Goal: Task Accomplishment & Management: Use online tool/utility

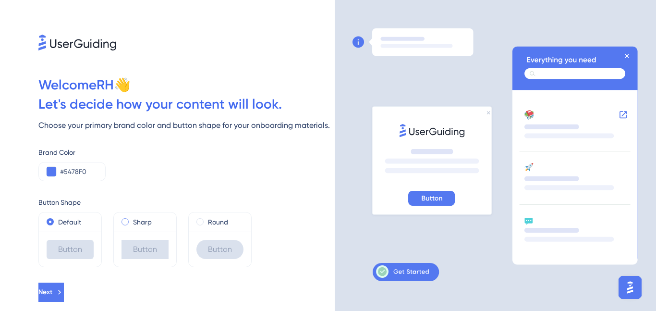
click at [124, 223] on span at bounding box center [125, 221] width 7 height 7
click at [132, 220] on input "radio" at bounding box center [132, 220] width 0 height 0
click at [49, 223] on span at bounding box center [50, 221] width 7 height 7
click at [57, 220] on input "radio" at bounding box center [57, 220] width 0 height 0
click at [59, 173] on div "#5478F0" at bounding box center [71, 171] width 67 height 19
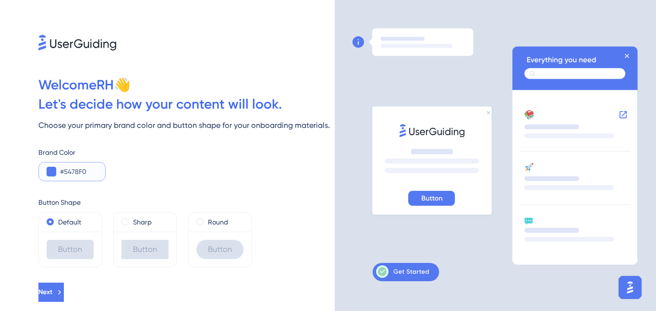
click at [51, 173] on button at bounding box center [52, 172] width 10 height 10
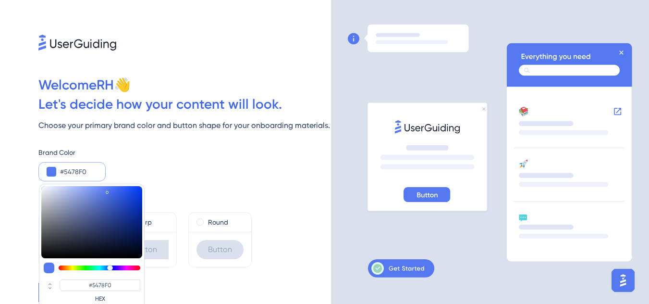
type input "#54aef0"
type input "#54A8F0"
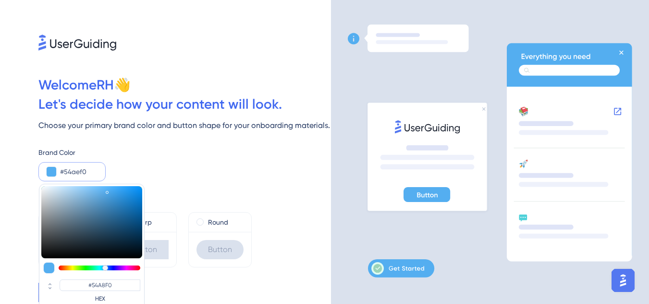
type input "#54dff0"
type input "#54AEF0"
type input "#54f0cf"
type input "#54DFF0"
type input "#54f0ae"
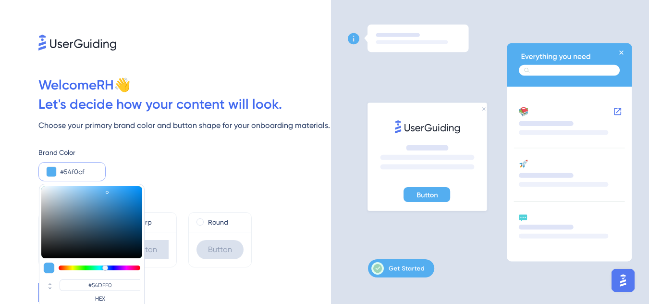
type input "#54F0CF"
type input "#54f082"
type input "#54F0AE"
type input "#54f06c"
type input "#54F082"
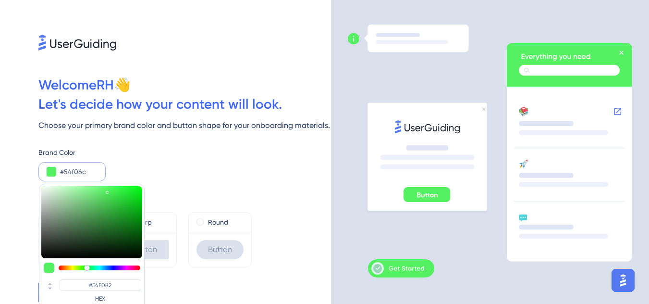
type input "#54f061"
type input "#54F06C"
type input "#63f054"
type input "#54F061"
type input "#9af054"
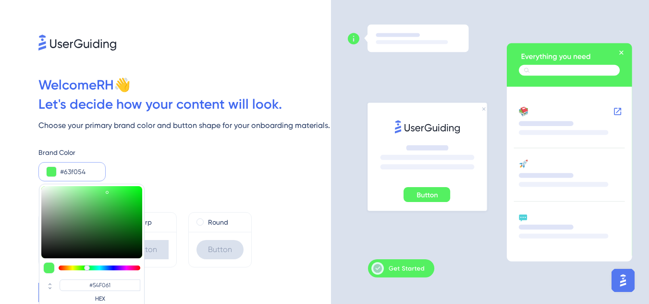
type input "#63F054"
type input "#b5f054"
type input "#9AF054"
type input "#cbf054"
type input "#CBF054"
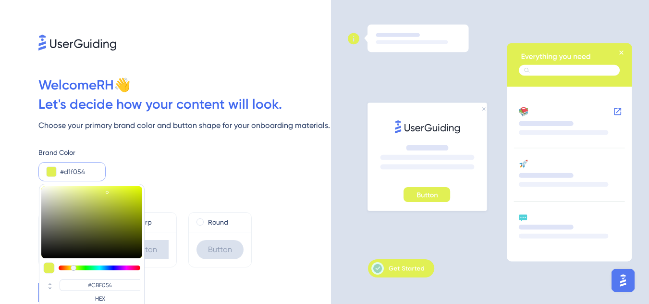
type input "#e1f054"
type input "#E1F054"
type input "#ecf054"
type input "#E7F054"
type input "#f0e354"
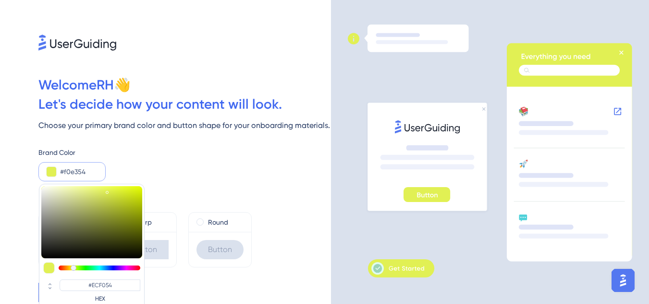
type input "#F0E354"
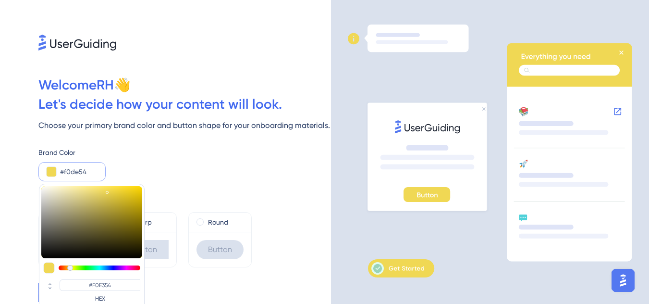
type input "#f0d854"
type input "#F0D854"
type input "#f0e354"
type input "#F0E354"
type input "#f0e954"
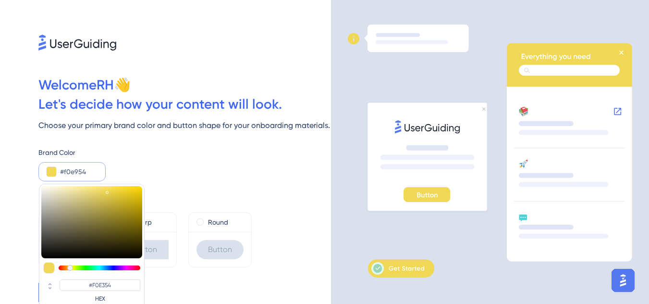
type input "#F0E954"
type input "#ecf054"
type input "#ECF054"
type input "#e7f054"
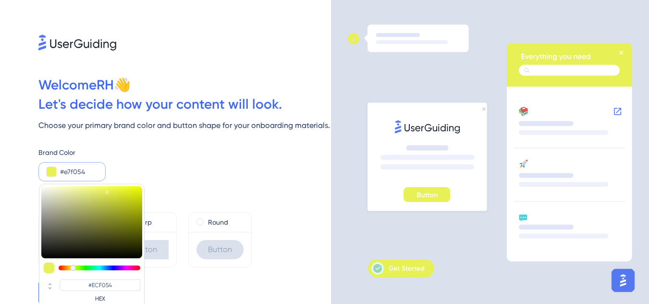
type input "#E7F054"
type input "#e1f054"
type input "#E1F054"
type input "#dcf054"
type input "#DCF054"
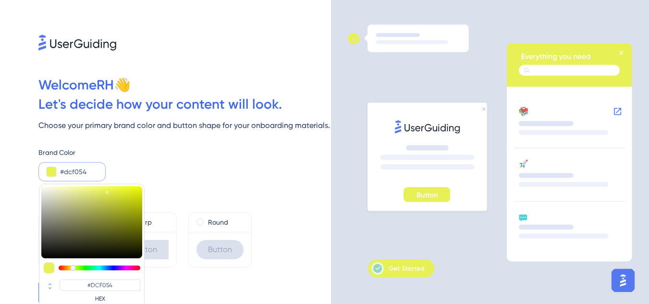
type input "#d1f054"
type input "#D1F054"
type input "#cbf054"
type input "#CBF054"
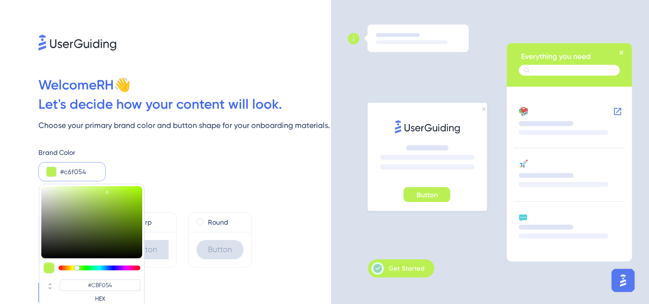
type input "#bbf054"
type input "#C6F054"
type input "#b5f054"
type input "#B5F054"
type input "#aaf054"
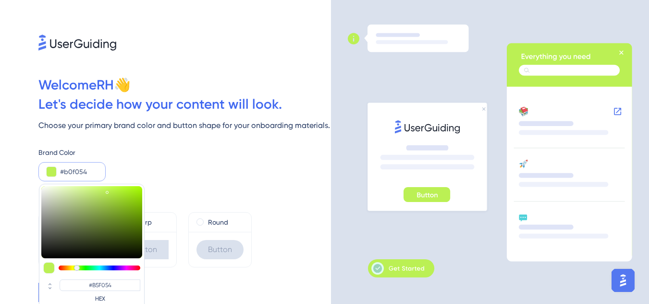
type input "#B0F054"
type input "#9af054"
type input "#9AF054"
type input "#94f054"
type input "#94F054"
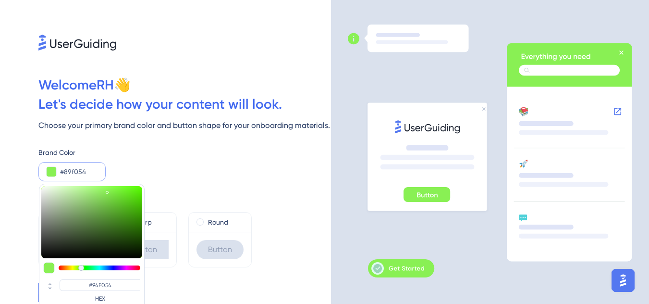
type input "#79f054"
type input "#79F054"
type input "#9af054"
type input "#84F054"
type input "#aaf054"
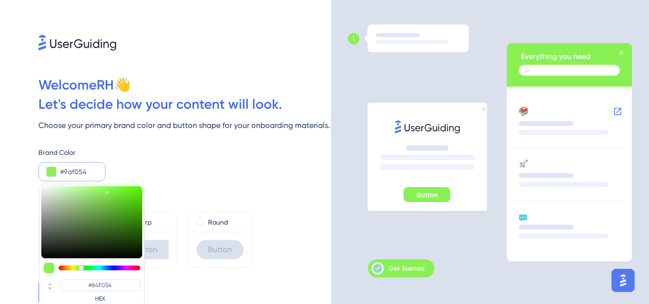
type input "#9AF054"
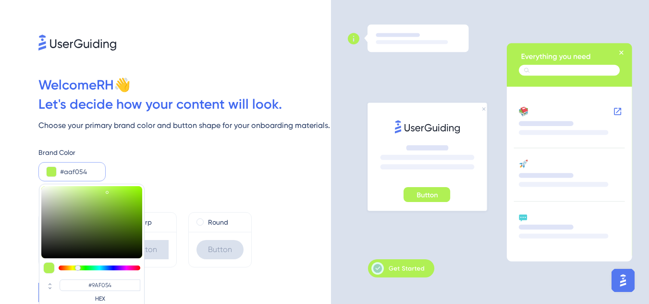
type input "#b0f054"
type input "#AAF054"
type input "#b5f054"
type input "#B5F054"
type input "#bbf054"
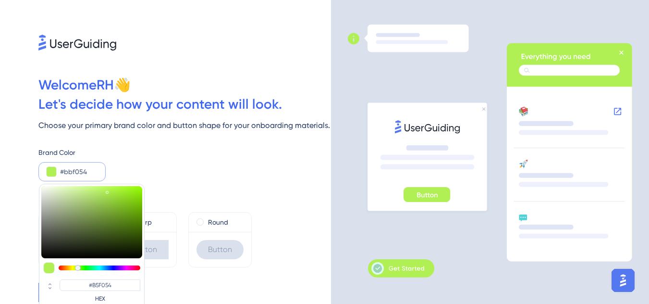
type input "#BBF054"
type input "#c6f054"
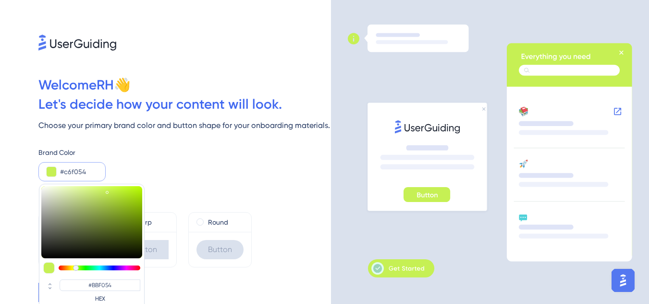
type input "#C6F054"
type input "#cbf054"
type input "#CBF054"
type input "#d1f054"
type input "#D1F054"
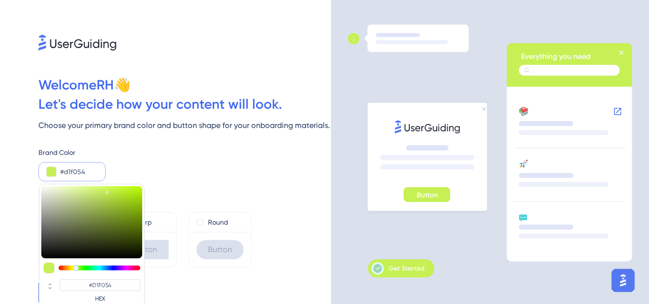
type input "#d6f054"
type input "#D6F054"
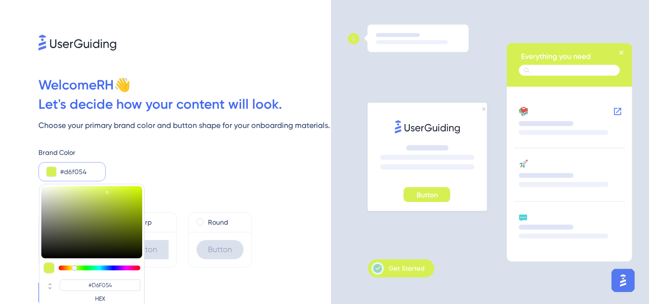
type input "#e1f054"
type input "#E1F054"
type input "#e7f054"
type input "#E7F054"
type input "#ecf054"
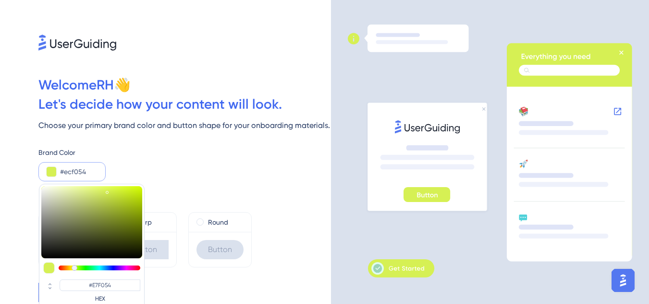
type input "#ECF054"
type input "#f0e954"
type input "#F0E954"
type input "#f0e354"
type input "#F0E354"
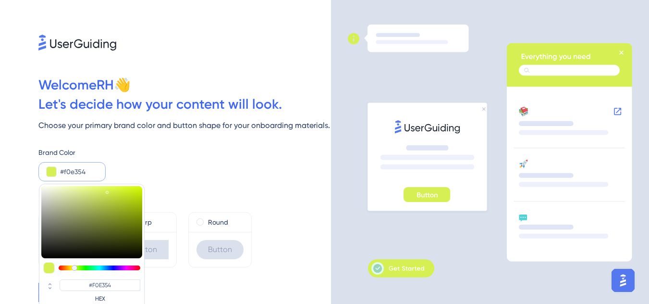
type input "#f0de54"
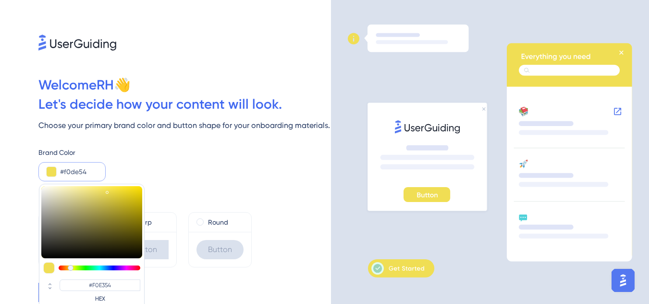
type input "#F0DE54"
type input "#f0d854"
type input "#F0D854"
type input "#f0c854"
type input "#F0C854"
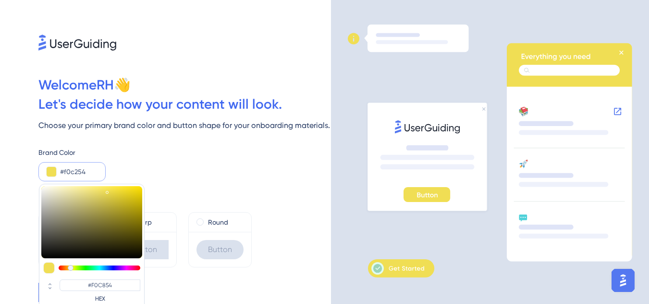
type input "#f0bd54"
type input "#F0BD54"
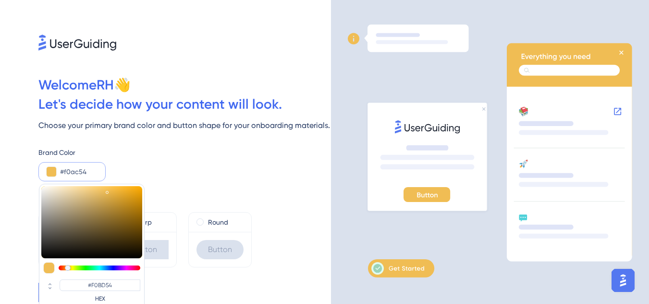
type input "#f0a754"
type input "#F0AC54"
type input "#f09c54"
type input "#F0A754"
type input "#f08b54"
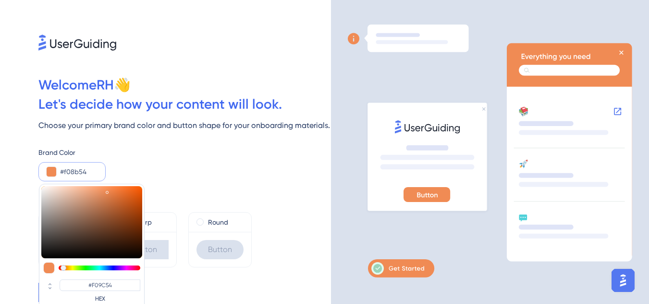
type input "#F08B54"
type input "#f08054"
type input "#F08054"
type input "#f07b54"
type input "#F07B54"
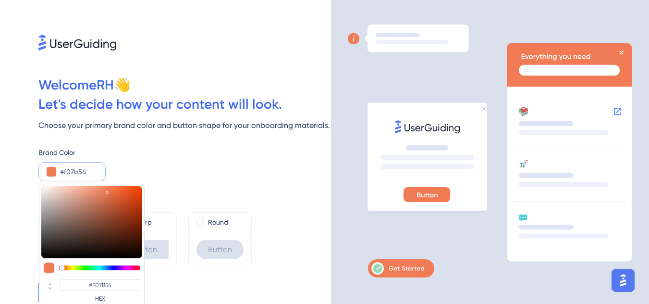
type input "#f08054"
type input "#F08054"
type input "#f08b54"
type input "#F08B54"
type input "#f09154"
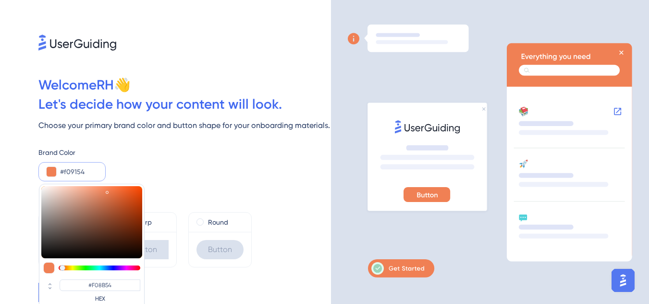
type input "#F09154"
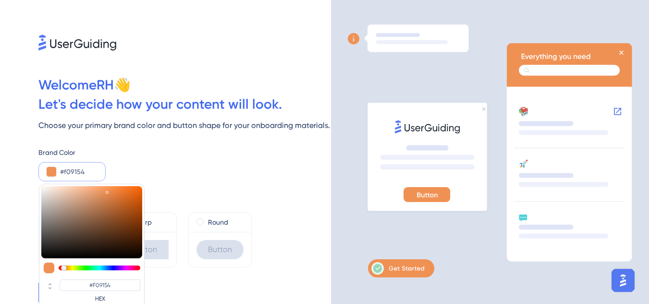
type input "#f09654"
type input "#F09654"
type input "#f0a154"
type input "#F0A154"
type input "#f0a754"
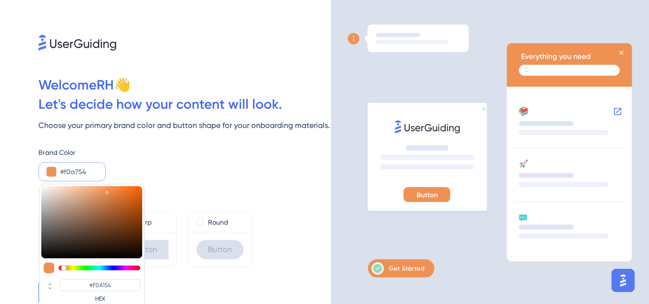
type input "#F0A754"
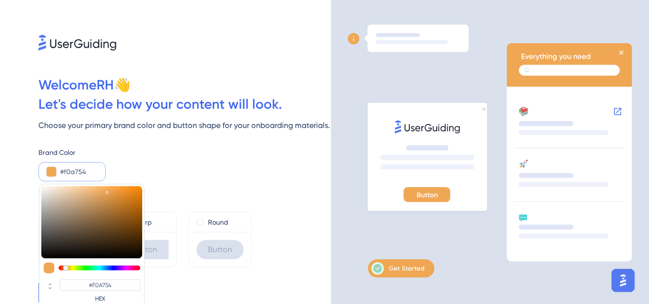
type input "#f0ac54"
type input "#F0AC54"
type input "#f0b254"
type input "#F0B254"
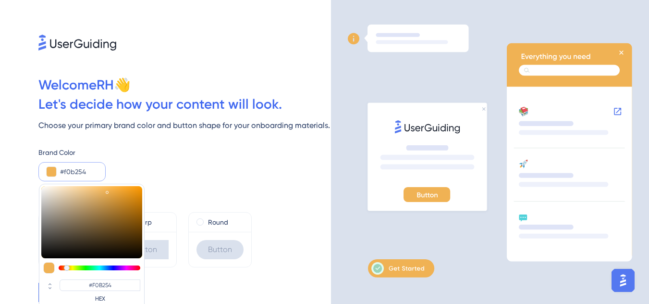
drag, startPoint x: 106, startPoint y: 266, endPoint x: 67, endPoint y: 267, distance: 38.9
click at [67, 267] on div at bounding box center [100, 267] width 82 height 5
type input "#f0bd54"
type input "#F0BD54"
type input "#f0c254"
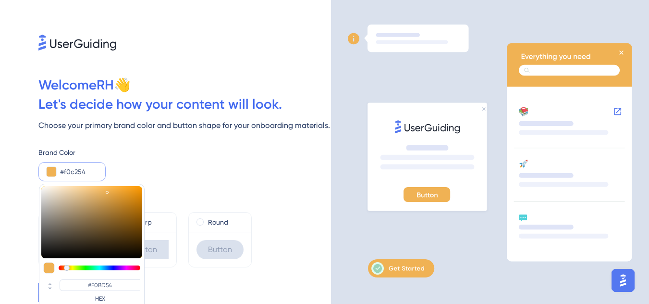
type input "#F0C254"
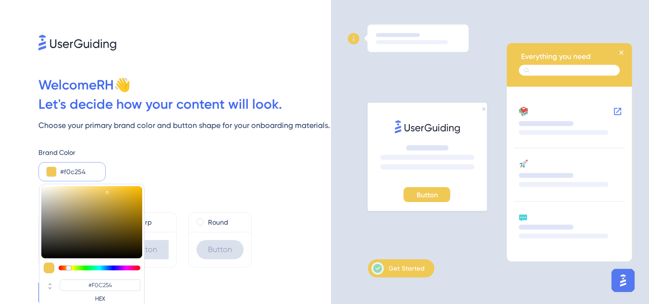
type input "#f0c854"
type input "#F0C854"
click at [69, 267] on div at bounding box center [69, 268] width 6 height 6
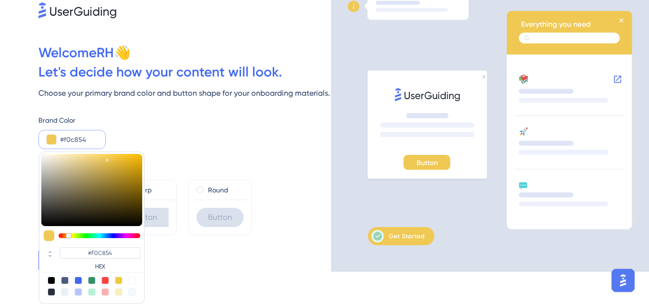
click at [217, 251] on div "Next" at bounding box center [184, 259] width 293 height 19
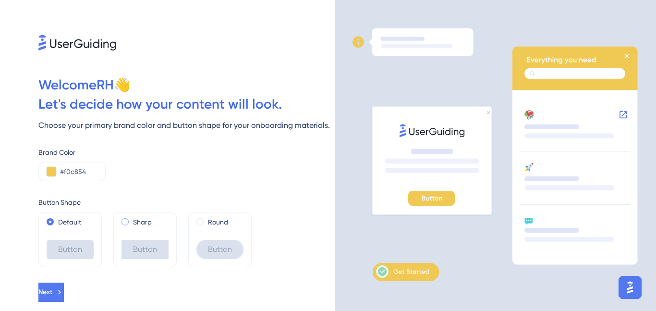
click at [136, 223] on label "Sharp" at bounding box center [142, 222] width 19 height 12
click at [69, 222] on label "Default" at bounding box center [69, 222] width 23 height 12
click at [211, 222] on label "Round" at bounding box center [218, 222] width 20 height 12
click at [79, 223] on label "Default" at bounding box center [69, 222] width 23 height 12
click at [75, 252] on div "Button" at bounding box center [70, 249] width 47 height 19
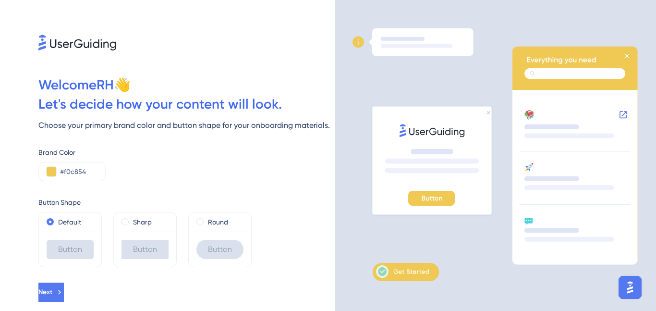
drag, startPoint x: 295, startPoint y: 189, endPoint x: 228, endPoint y: 194, distance: 67.0
click at [294, 189] on div "Button Shape Default Button Sharp Button Round Button" at bounding box center [186, 224] width 297 height 86
click at [64, 287] on button "Next" at bounding box center [50, 292] width 25 height 19
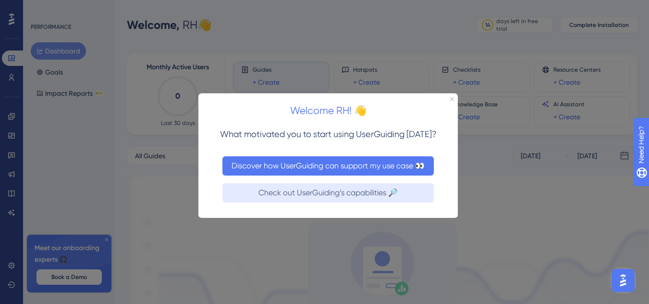
click at [386, 163] on button "Discover how UserGuiding can support my use case 👀" at bounding box center [328, 165] width 211 height 19
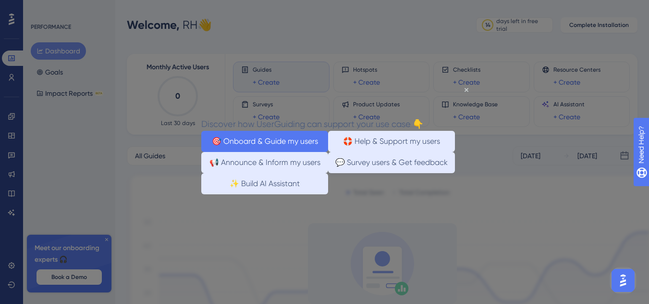
click at [265, 145] on button "🎯 Onboard & Guide my users" at bounding box center [264, 140] width 127 height 21
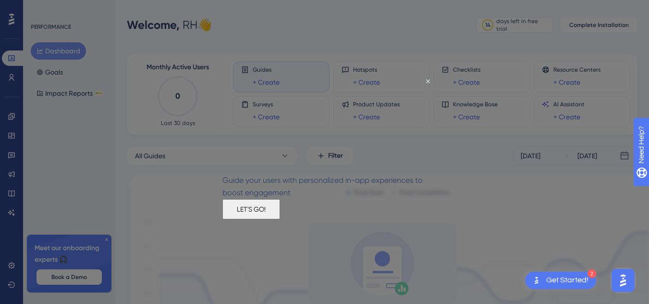
click at [280, 219] on button "LET'S GO!" at bounding box center [252, 208] width 58 height 20
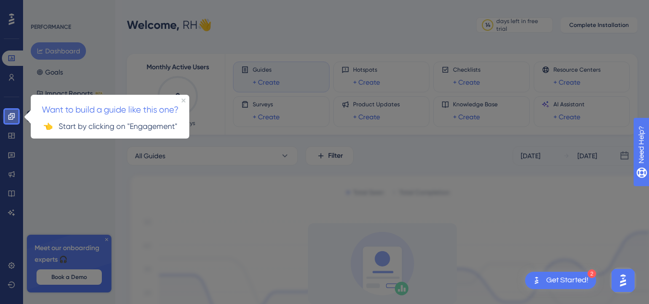
click at [16, 119] on link at bounding box center [11, 116] width 19 height 15
click at [9, 117] on icon at bounding box center [11, 116] width 6 height 6
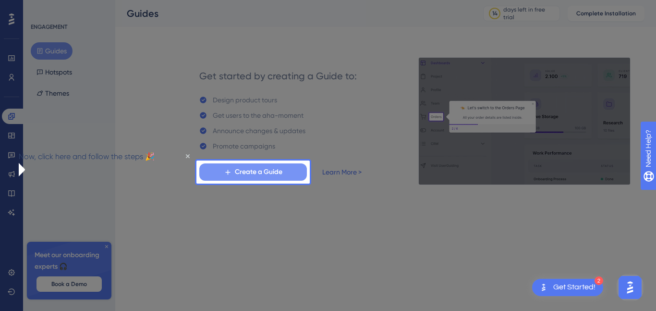
click at [273, 175] on span "Create a Guide" at bounding box center [259, 172] width 48 height 12
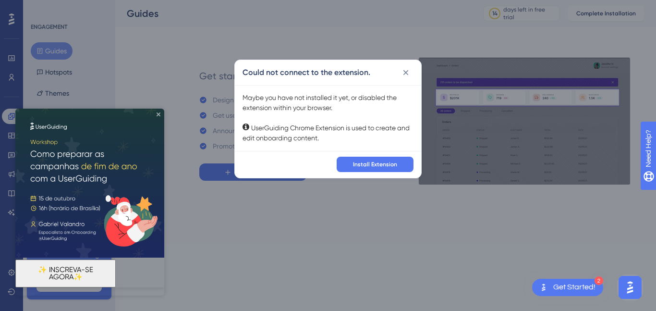
click at [158, 115] on icon "Close Preview" at bounding box center [159, 114] width 4 height 4
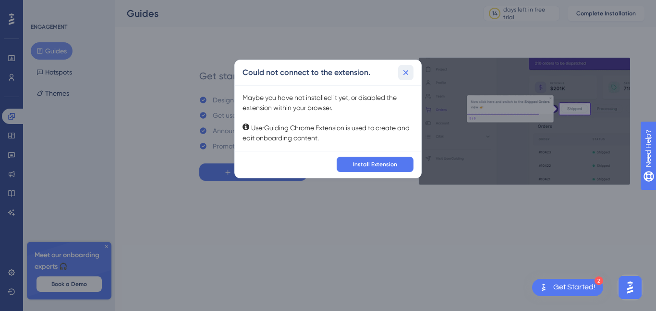
click at [407, 73] on icon at bounding box center [406, 73] width 10 height 10
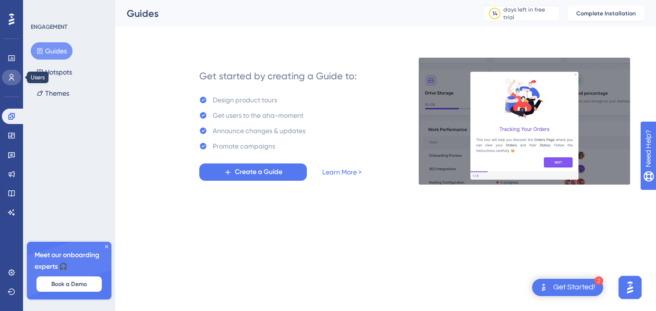
click at [9, 71] on link at bounding box center [11, 77] width 19 height 15
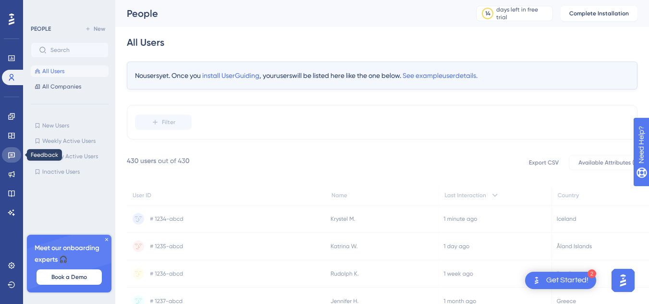
click at [12, 157] on icon at bounding box center [11, 155] width 7 height 6
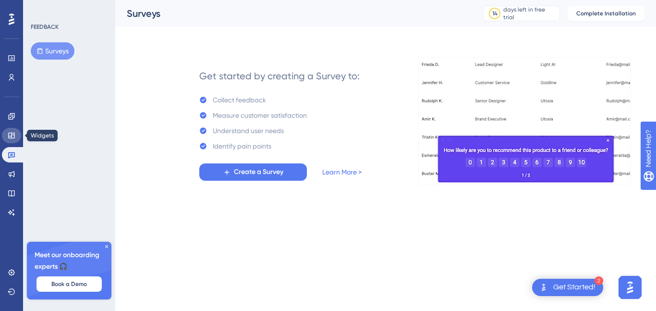
click at [10, 135] on icon at bounding box center [12, 136] width 8 height 8
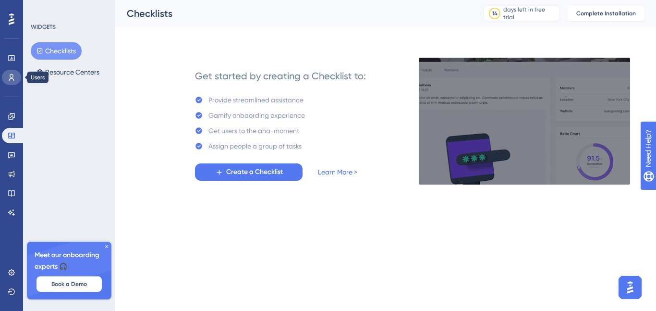
click at [10, 73] on link at bounding box center [11, 77] width 19 height 15
